Goal: Use online tool/utility

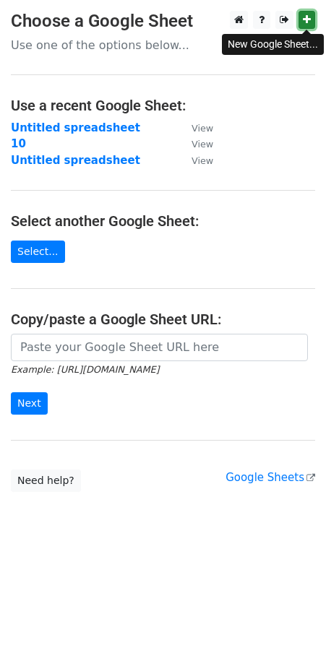
click at [308, 25] on icon at bounding box center [306, 19] width 8 height 10
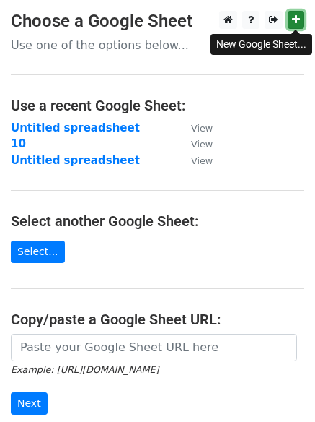
click at [297, 15] on icon at bounding box center [296, 19] width 8 height 10
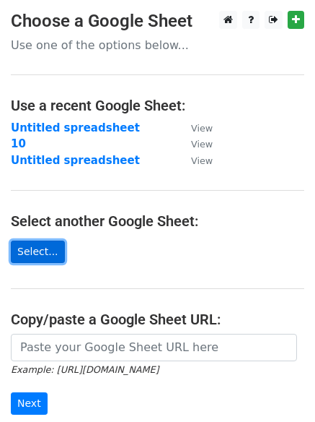
click at [45, 249] on link "Select..." at bounding box center [38, 251] width 54 height 22
click at [41, 251] on link "Select..." at bounding box center [38, 251] width 54 height 22
